Goal: Check status: Check status

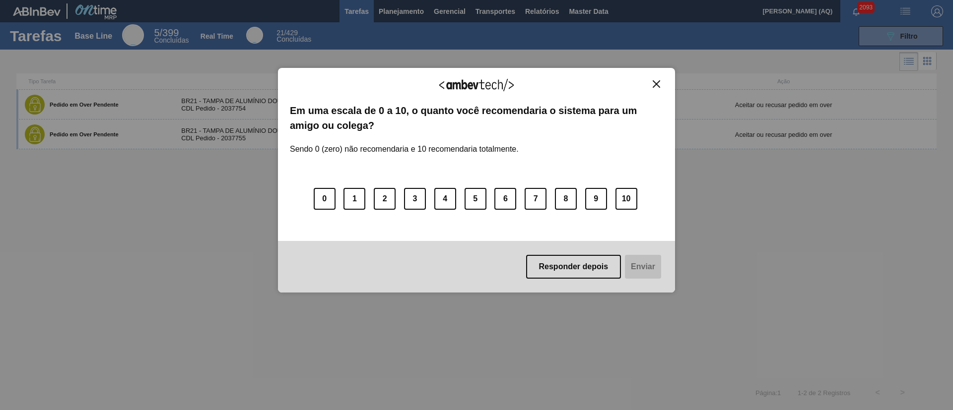
click at [223, 131] on div "Agradecemos seu feedback! Em uma escala de 0 a 10, o quanto você recomendaria o…" at bounding box center [476, 205] width 953 height 410
drag, startPoint x: 663, startPoint y: 79, endPoint x: 655, endPoint y: 87, distance: 10.9
click at [658, 84] on button "Close" at bounding box center [656, 84] width 13 height 8
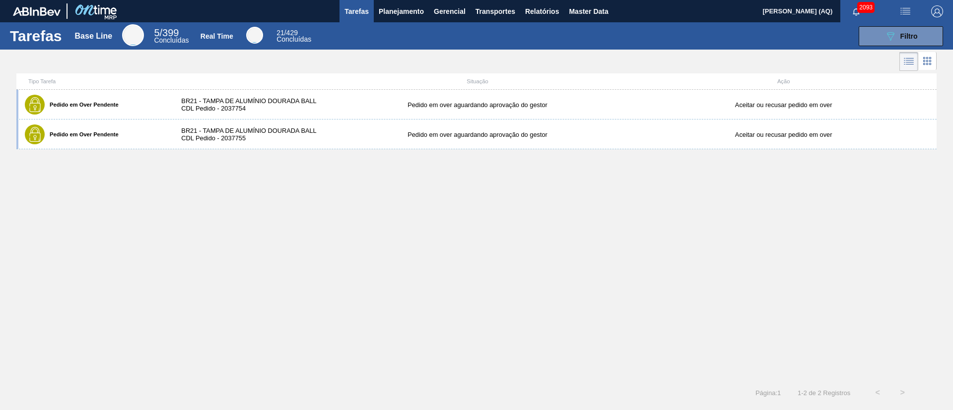
click at [655, 87] on div "Tipo Tarefa Situação Ação" at bounding box center [476, 81] width 920 height 16
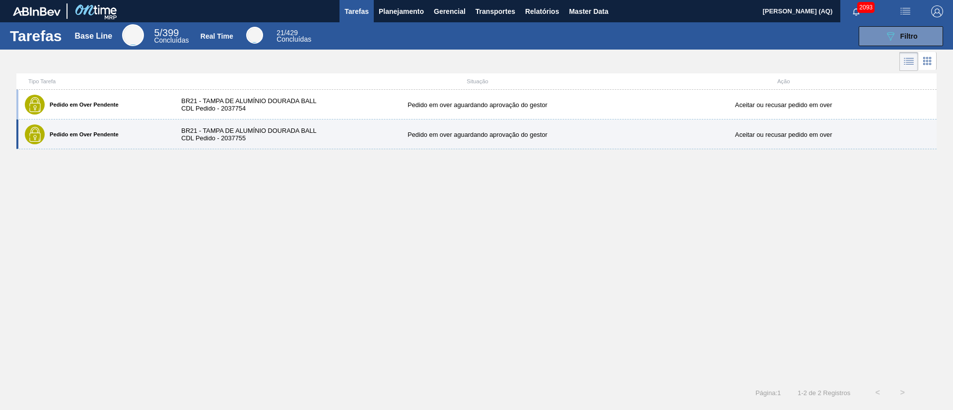
click at [515, 139] on div "Pedido em Over Pendente BR21 - TAMPA DE ALUMÍNIO DOURADA BALL CDL Pedido - 2037…" at bounding box center [476, 135] width 920 height 30
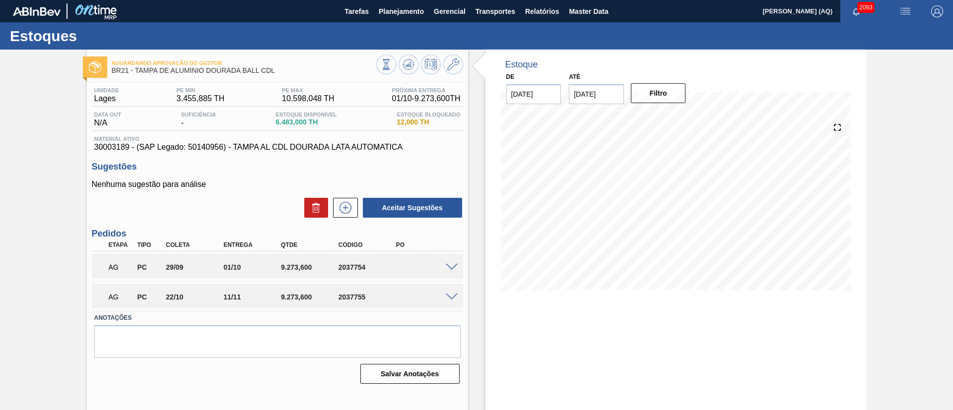
click at [453, 267] on span at bounding box center [452, 267] width 12 height 7
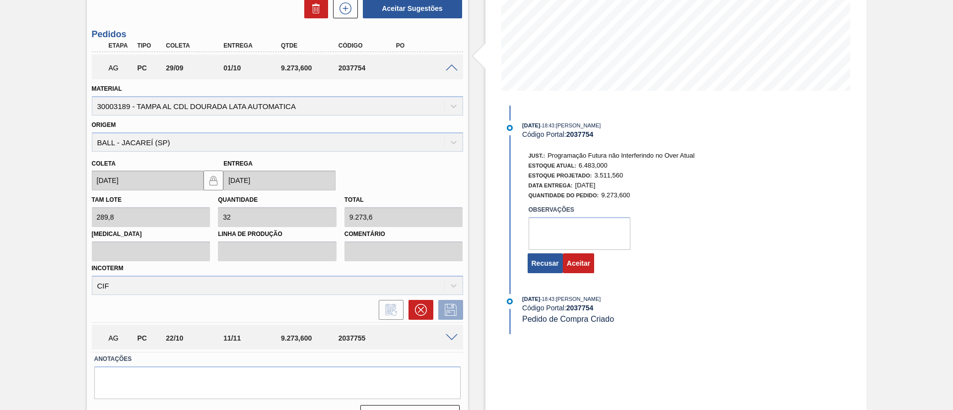
scroll to position [223, 0]
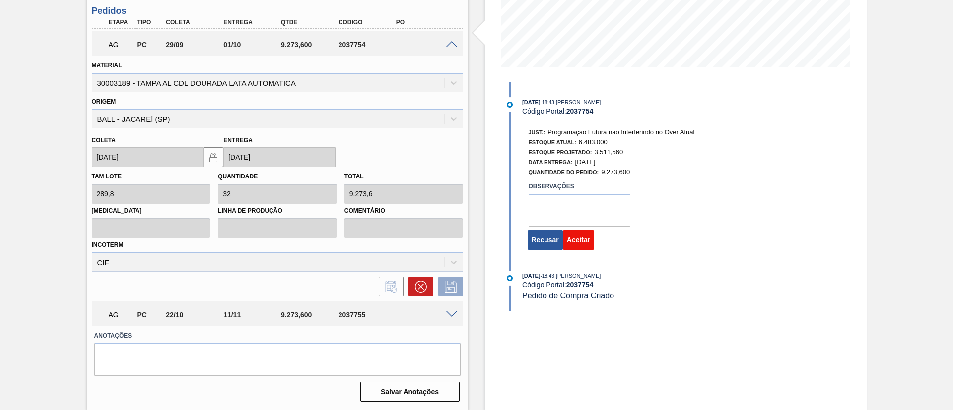
click at [584, 241] on button "Aceitar" at bounding box center [578, 240] width 31 height 20
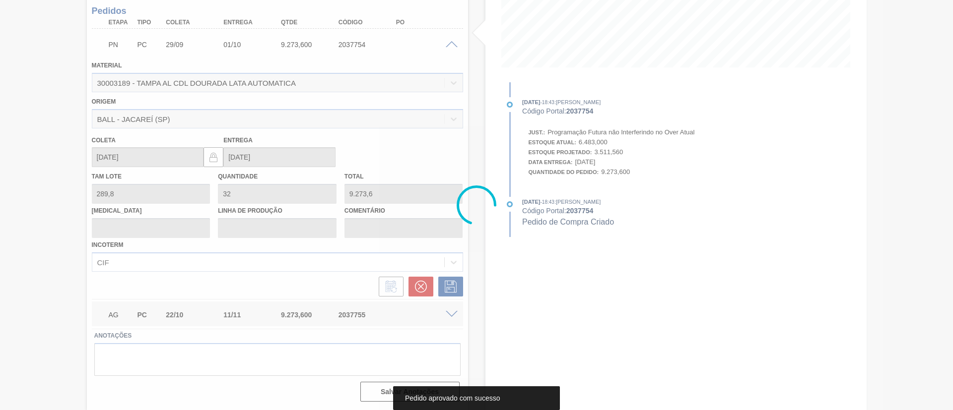
scroll to position [16, 0]
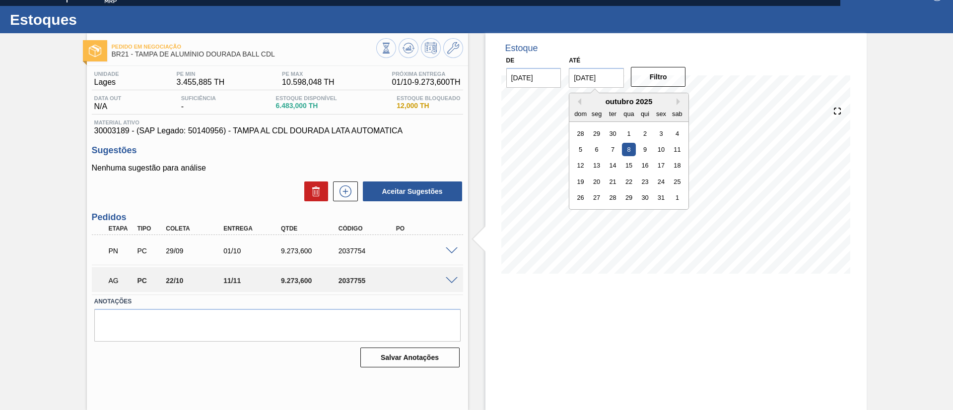
click at [606, 75] on input "[DATE]" at bounding box center [596, 78] width 55 height 20
click at [662, 199] on div "31" at bounding box center [661, 197] width 13 height 13
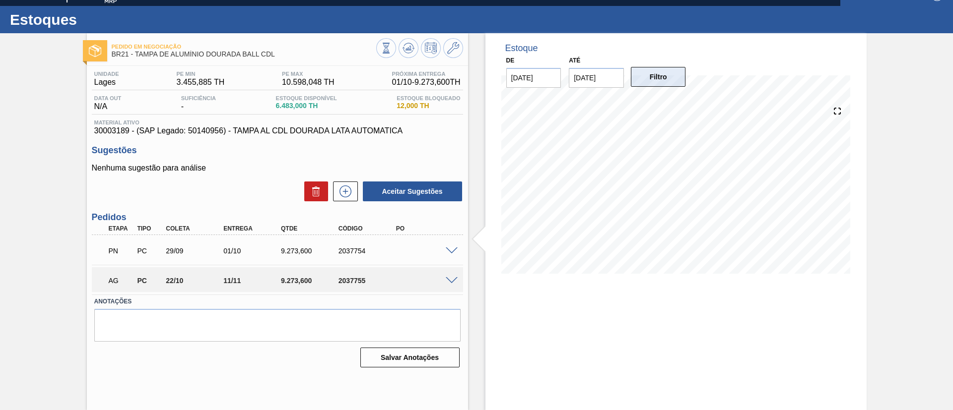
click at [662, 78] on button "Filtro" at bounding box center [658, 77] width 55 height 20
click at [446, 281] on span at bounding box center [452, 280] width 12 height 7
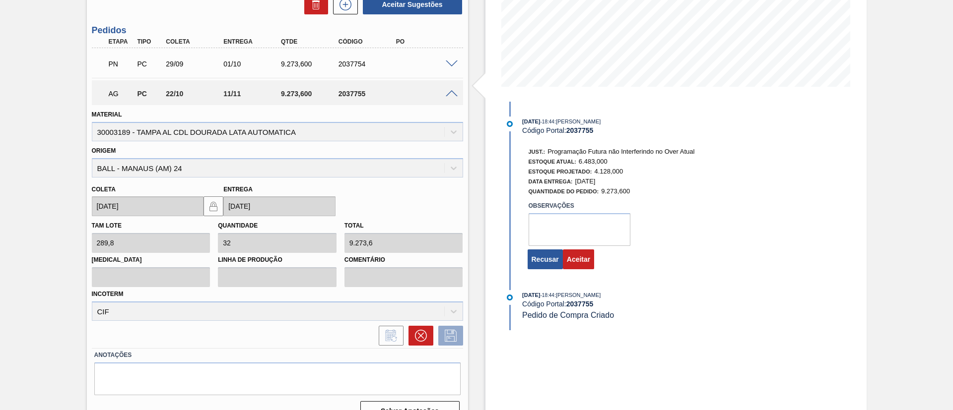
scroll to position [223, 0]
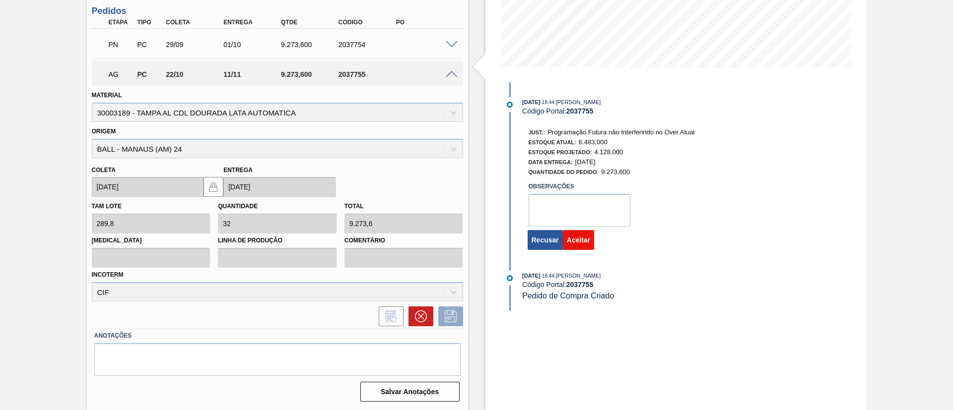
click at [589, 241] on button "Aceitar" at bounding box center [578, 240] width 31 height 20
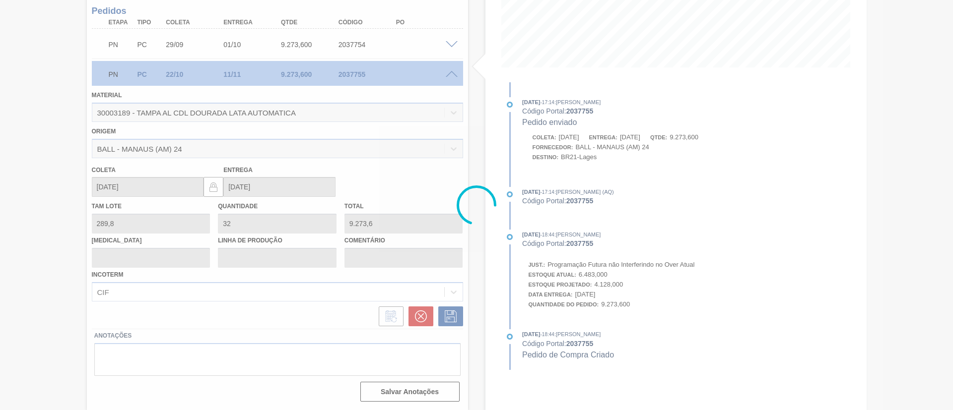
scroll to position [16, 0]
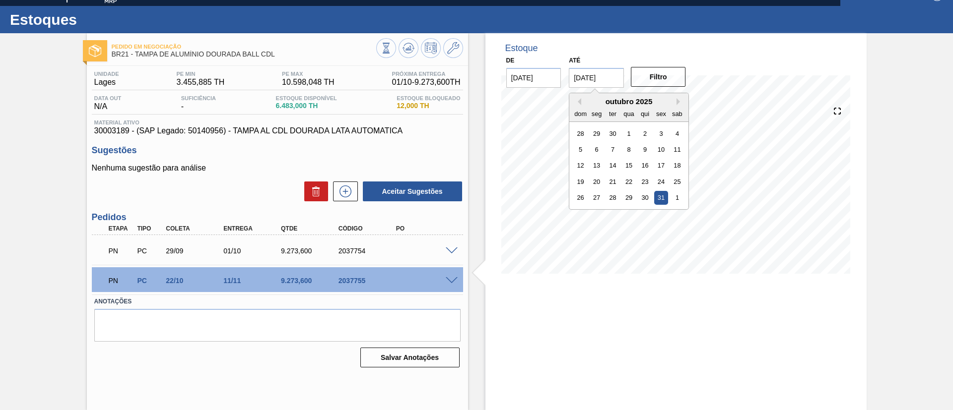
click at [595, 80] on input "[DATE]" at bounding box center [596, 78] width 55 height 20
click at [678, 103] on button "Next Month" at bounding box center [679, 101] width 7 height 7
click at [582, 213] on div "30" at bounding box center [580, 213] width 13 height 13
type input "[DATE]"
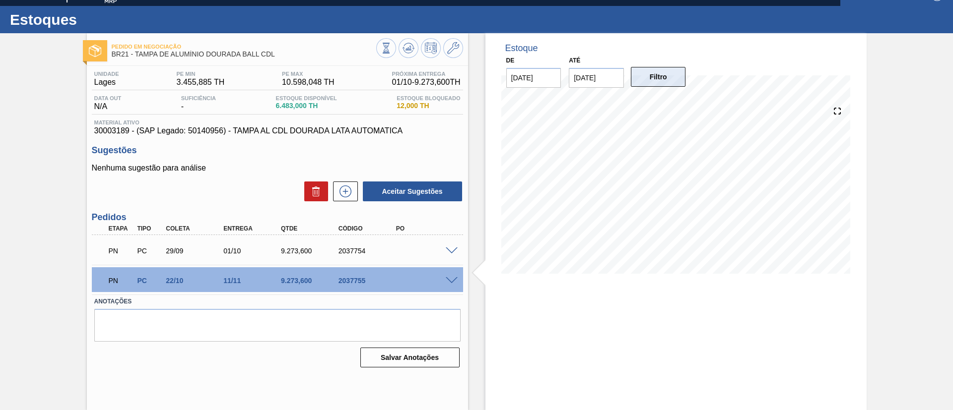
click at [654, 86] on button "Filtro" at bounding box center [658, 77] width 55 height 20
click at [871, 173] on div "Pedido em Negociação BR21 - [GEOGRAPHIC_DATA] DE ALUMÍNIO DOURADA BALL CDL Unid…" at bounding box center [476, 221] width 953 height 377
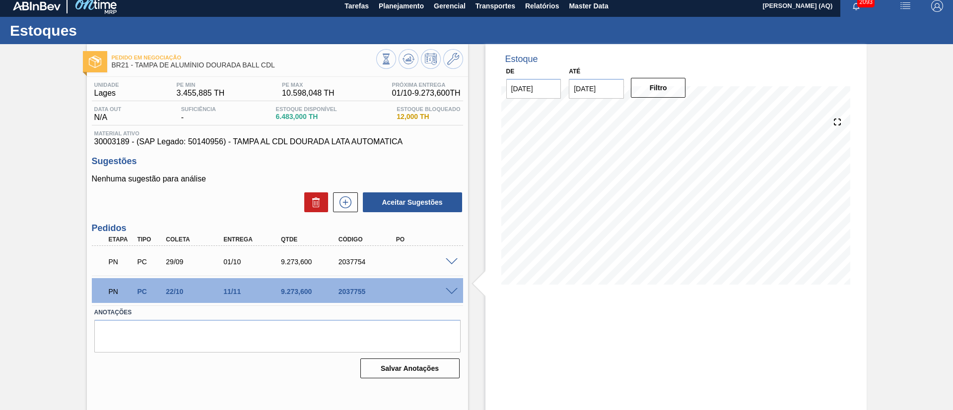
scroll to position [0, 0]
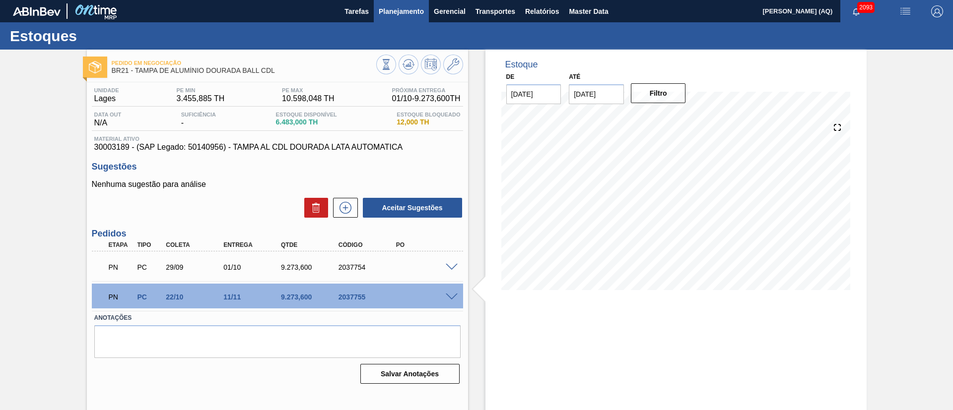
click at [405, 18] on button "Planejamento" at bounding box center [401, 11] width 55 height 22
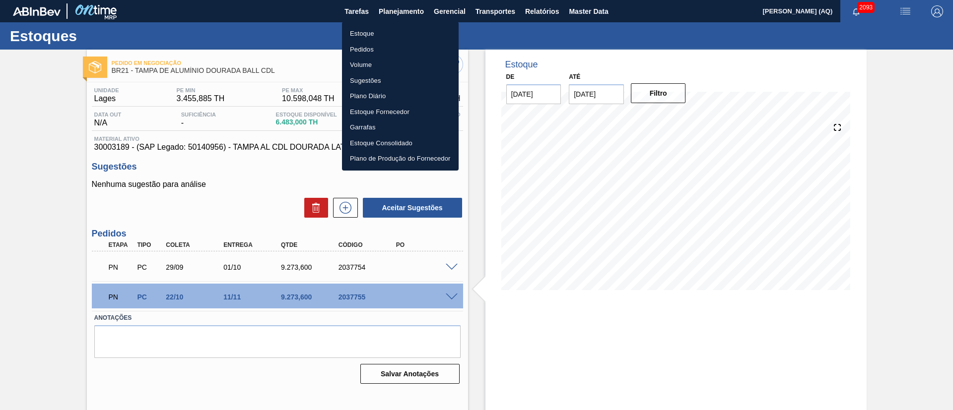
click at [368, 33] on li "Estoque" at bounding box center [400, 34] width 117 height 16
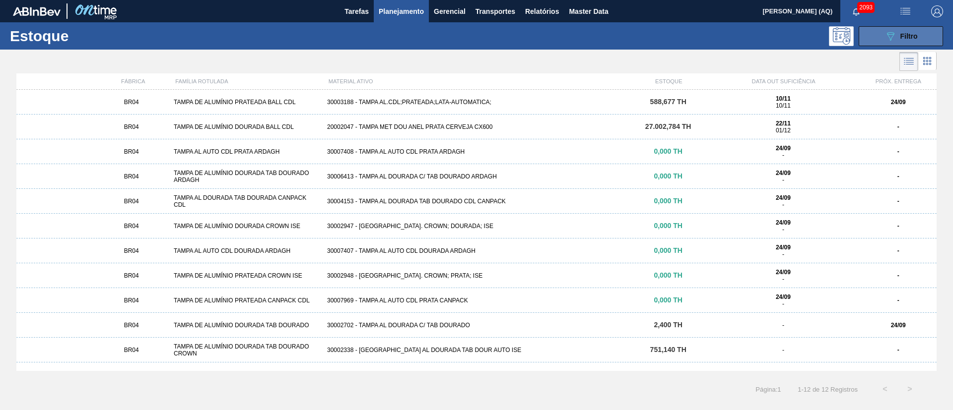
click at [897, 39] on div "089F7B8B-B2A5-4AFE-B5C0-19BA573D28AC Filtro" at bounding box center [900, 36] width 33 height 12
